Goal: Transaction & Acquisition: Purchase product/service

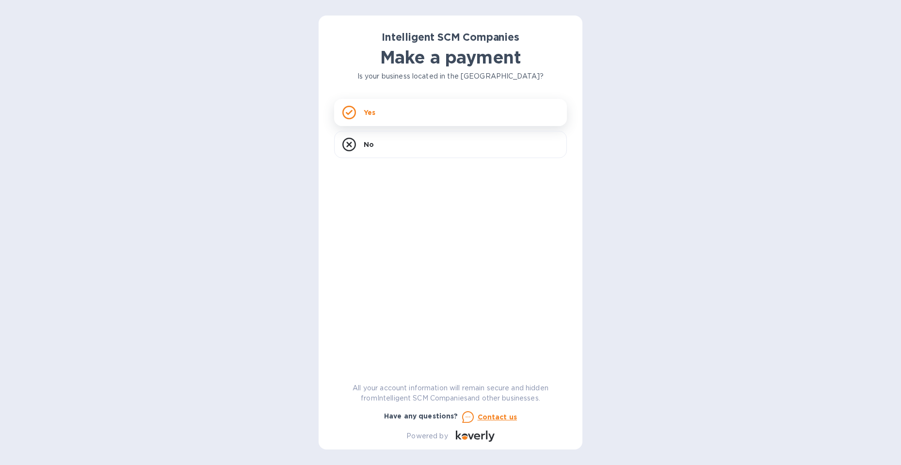
click at [383, 112] on div "Yes" at bounding box center [450, 112] width 233 height 27
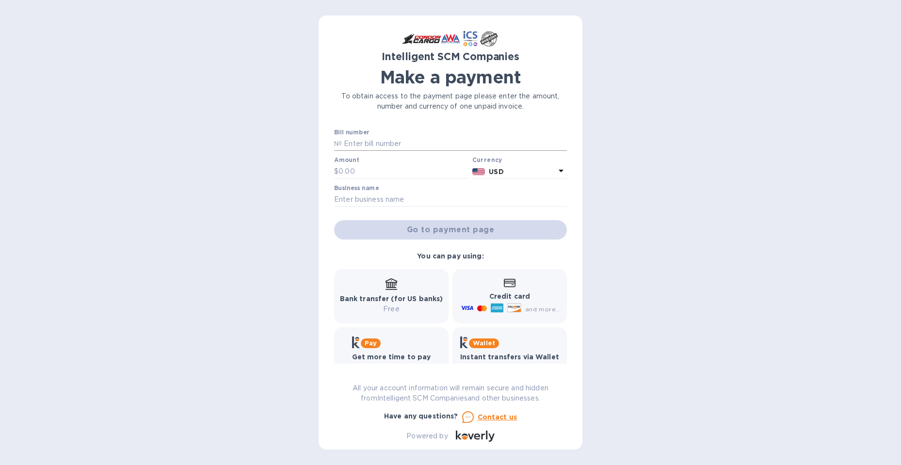
click at [387, 141] on input "text" at bounding box center [454, 144] width 225 height 15
type input "S00506770"
click at [360, 169] on input "text" at bounding box center [404, 171] width 130 height 15
type input "2,995.00"
click at [357, 198] on input "text" at bounding box center [450, 200] width 233 height 15
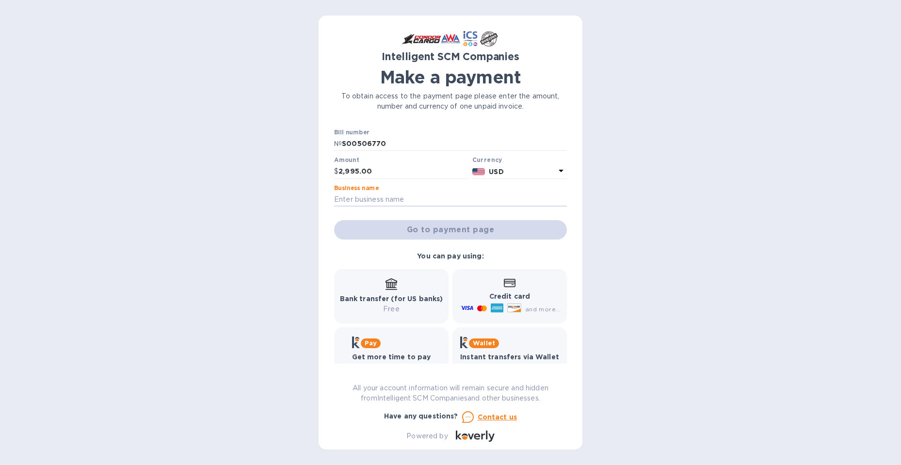
type input "Island Cargo Support"
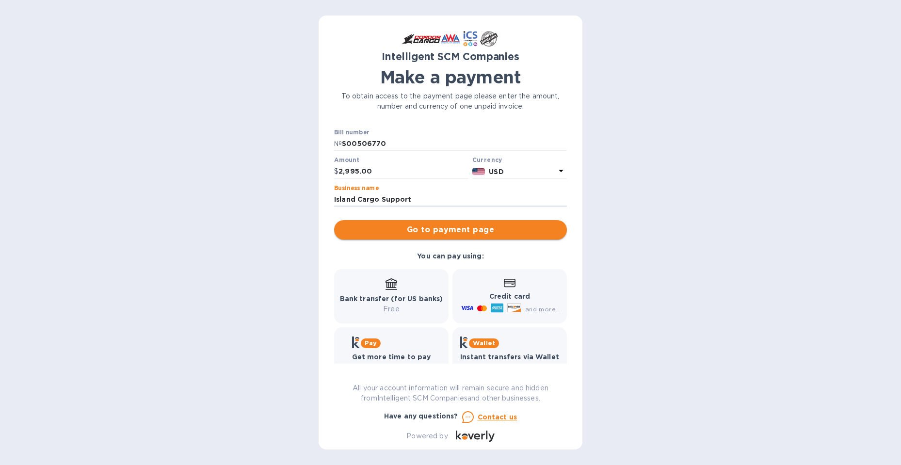
click at [397, 235] on span "Go to payment page" at bounding box center [450, 230] width 217 height 12
